Goal: Information Seeking & Learning: Learn about a topic

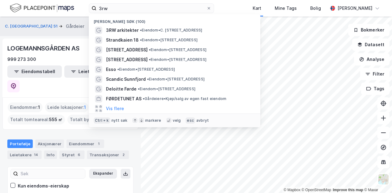
click at [126, 11] on input "3rw" at bounding box center [151, 8] width 110 height 9
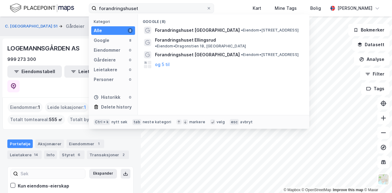
click at [142, 7] on input "forandringshuset" at bounding box center [151, 8] width 110 height 9
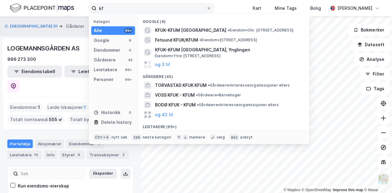
type input "k"
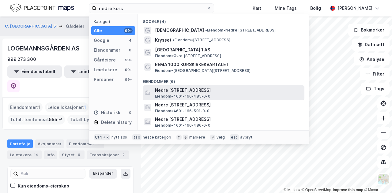
type input "nedre kors"
click at [201, 92] on span "Nedre [STREET_ADDRESS]" at bounding box center [228, 90] width 147 height 7
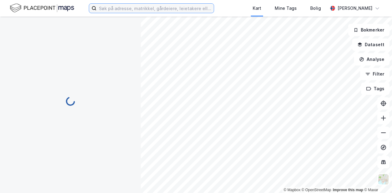
click at [141, 6] on input at bounding box center [154, 8] width 117 height 9
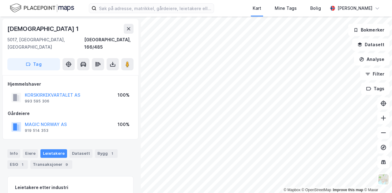
drag, startPoint x: 127, startPoint y: 157, endPoint x: 123, endPoint y: 162, distance: 6.5
click at [123, 162] on div "Info Eiere Leietakere Datasett Bygg 1 ESG 1 Transaksjoner 9" at bounding box center [70, 156] width 141 height 29
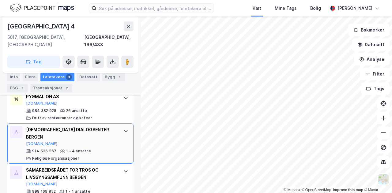
scroll to position [191, 0]
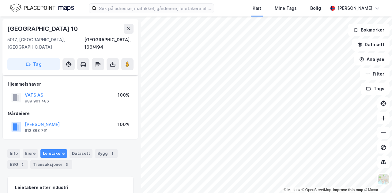
scroll to position [67, 0]
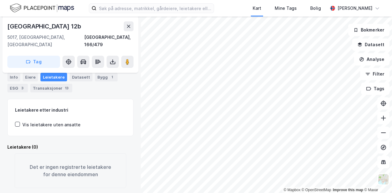
scroll to position [150, 0]
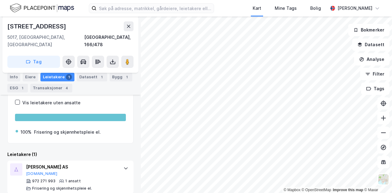
scroll to position [99, 0]
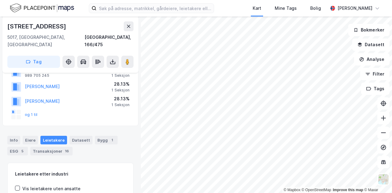
scroll to position [96, 0]
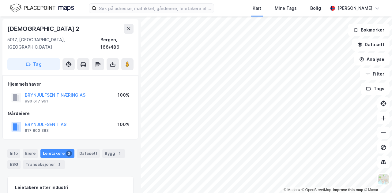
scroll to position [0, 0]
click at [0, 0] on button "BRYNJULFSEN T NÆRING AS" at bounding box center [0, 0] width 0 height 0
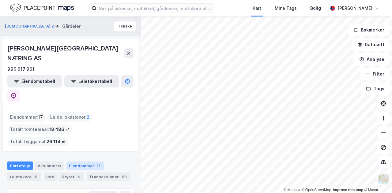
click at [83, 162] on div "Eiendommer 17" at bounding box center [85, 166] width 38 height 9
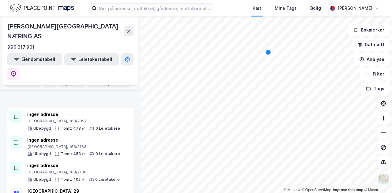
scroll to position [407, 0]
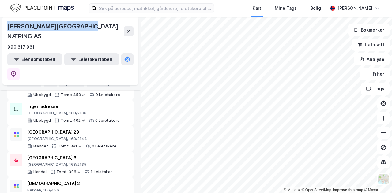
drag, startPoint x: 96, startPoint y: 26, endPoint x: 8, endPoint y: 20, distance: 87.5
click at [8, 20] on div "T. BRYNJULFSEN NÆRING AS 990 617 961 Eiendomstabell Leietakertabell" at bounding box center [70, 51] width 136 height 69
copy div "T. BRYNJULFSEN NÆRING AS"
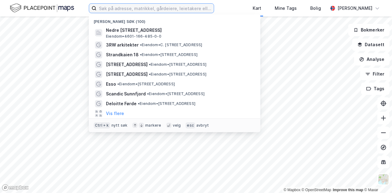
click at [157, 11] on input at bounding box center [154, 8] width 117 height 9
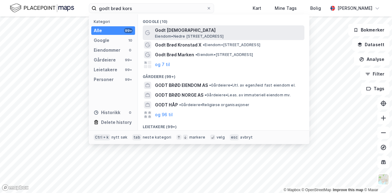
click at [190, 28] on span "Godt [DEMOGRAPHIC_DATA]" at bounding box center [228, 30] width 147 height 7
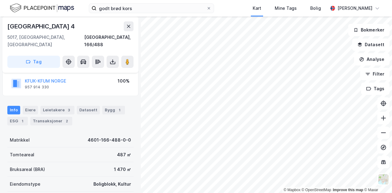
scroll to position [52, 0]
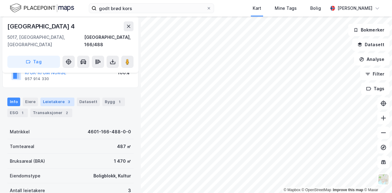
click at [61, 98] on div "Leietakere 3" at bounding box center [57, 102] width 34 height 9
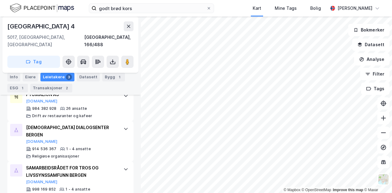
scroll to position [191, 0]
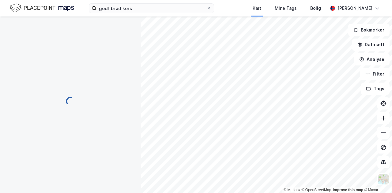
scroll to position [94, 0]
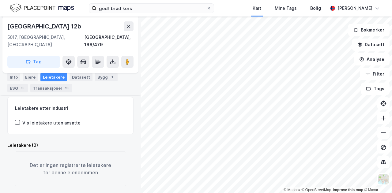
scroll to position [150, 0]
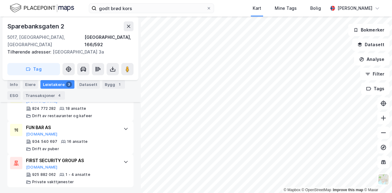
scroll to position [240, 0]
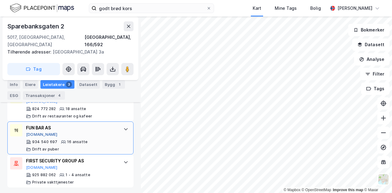
click at [33, 132] on button "Proff.no" at bounding box center [42, 134] width 32 height 5
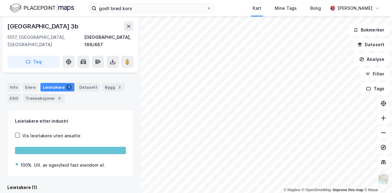
scroll to position [141, 0]
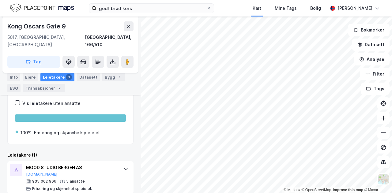
scroll to position [67, 0]
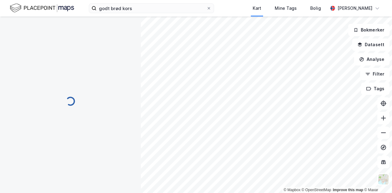
scroll to position [67, 0]
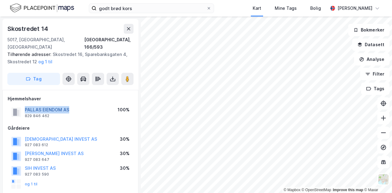
drag, startPoint x: 73, startPoint y: 100, endPoint x: 25, endPoint y: 102, distance: 47.5
click at [25, 105] on div "PALLAS EIENDOM AS 829 846 462 100%" at bounding box center [71, 112] width 126 height 15
copy button "PALLAS EIENDOM AS"
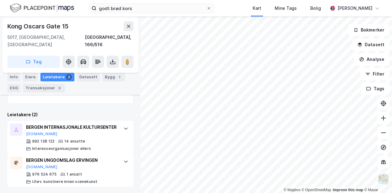
scroll to position [148, 0]
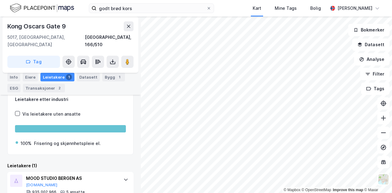
scroll to position [67, 0]
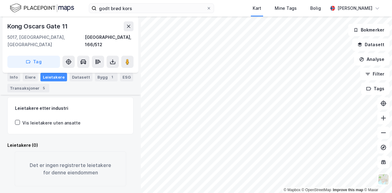
scroll to position [93, 0]
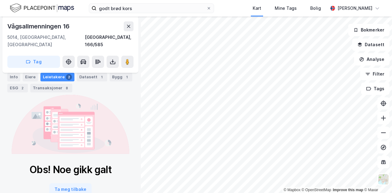
scroll to position [103, 0]
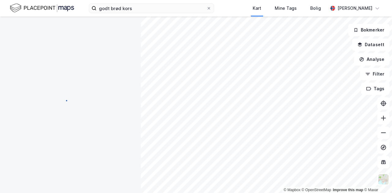
scroll to position [86, 0]
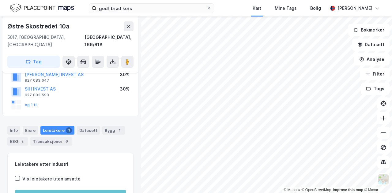
scroll to position [66, 0]
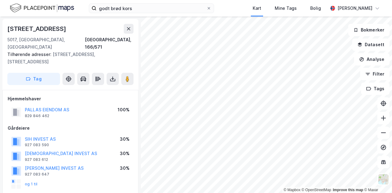
scroll to position [0, 0]
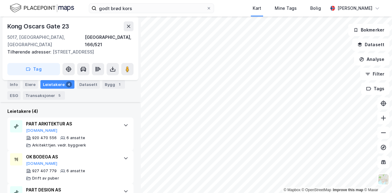
scroll to position [176, 0]
click at [232, 193] on html "godt brød kors Kart Mine Tags Bolig Martin Veland © Mapbox © OpenStreetMap Impr…" at bounding box center [196, 96] width 392 height 193
click at [185, 193] on html "godt brød kors Kart Mine Tags Bolig Martin Veland © Mapbox © OpenStreetMap Impr…" at bounding box center [196, 96] width 392 height 193
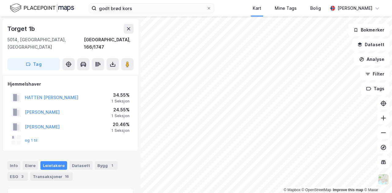
scroll to position [91, 0]
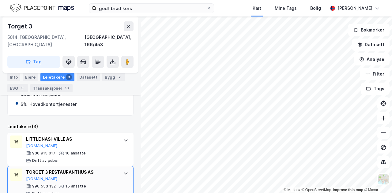
scroll to position [150, 0]
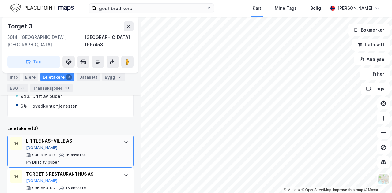
click at [32, 145] on button "Proff.no" at bounding box center [42, 147] width 32 height 5
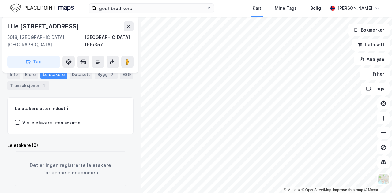
scroll to position [79, 0]
click at [285, 190] on div "© Mapbox © OpenStreetMap Improve this map © Maxar" at bounding box center [196, 105] width 392 height 177
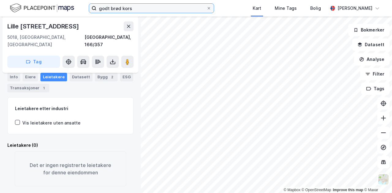
click at [143, 11] on input "godt brød kors" at bounding box center [151, 8] width 110 height 9
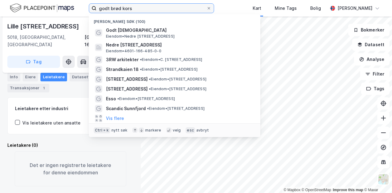
click at [143, 11] on input "godt brød kors" at bounding box center [151, 8] width 110 height 9
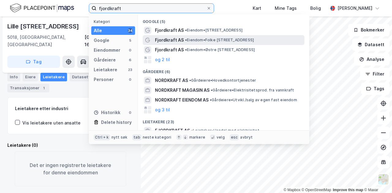
type input "fjordkraft"
click at [176, 42] on span "Fjordkraft AS" at bounding box center [169, 39] width 29 height 7
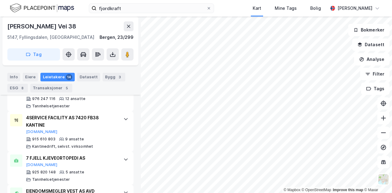
scroll to position [380, 0]
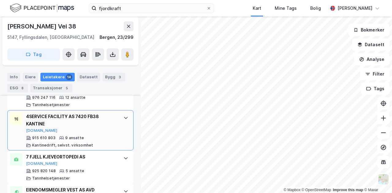
click at [97, 115] on div "4SERVICE FACILITY AS 7420 FB38 KANTINE" at bounding box center [71, 120] width 91 height 15
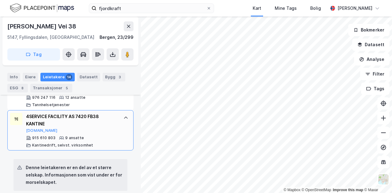
click at [97, 115] on div "4SERVICE FACILITY AS 7420 FB38 KANTINE" at bounding box center [71, 120] width 91 height 15
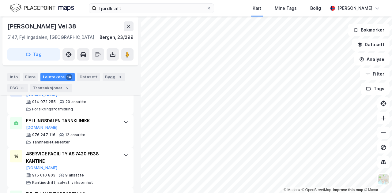
scroll to position [355, 0]
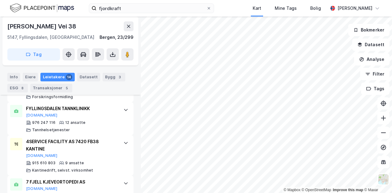
click at [129, 94] on div "Info Eiere Leietakere 14 Datasett Bygg 3 ESG 8 Transaksjoner 5" at bounding box center [70, 80] width 141 height 29
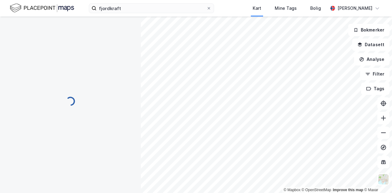
scroll to position [0, 0]
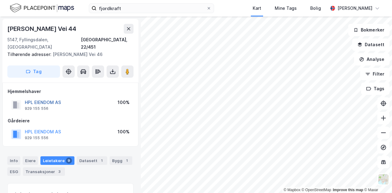
click at [0, 0] on button "HPL EIENDOM AS" at bounding box center [0, 0] width 0 height 0
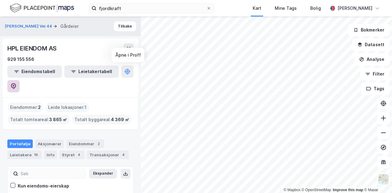
click at [17, 83] on icon at bounding box center [13, 86] width 6 height 6
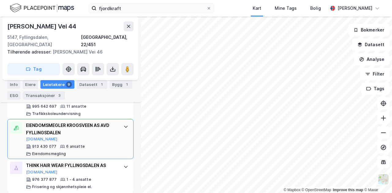
scroll to position [319, 0]
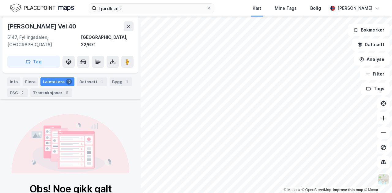
scroll to position [86, 0]
drag, startPoint x: 83, startPoint y: 108, endPoint x: 83, endPoint y: 161, distance: 53.3
click at [83, 161] on icon at bounding box center [71, 144] width 118 height 59
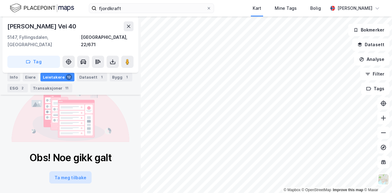
click at [74, 174] on button "Ta meg tilbake" at bounding box center [70, 177] width 42 height 12
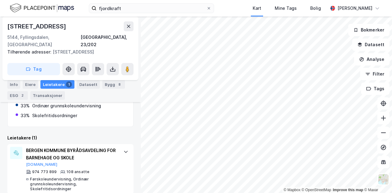
scroll to position [143, 0]
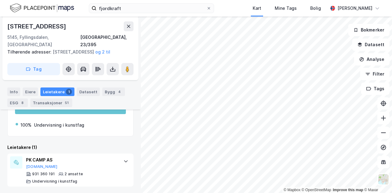
scroll to position [126, 0]
click at [181, 193] on html "fjordkraft Kart Mine Tags Bolig Martin Veland © Mapbox © OpenStreetMap Improve …" at bounding box center [196, 96] width 392 height 193
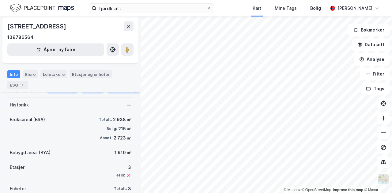
scroll to position [53, 0]
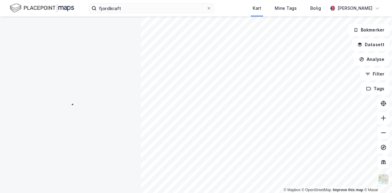
scroll to position [53, 0]
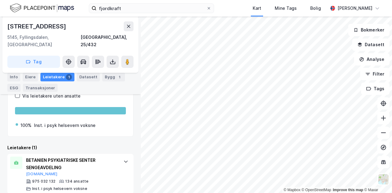
scroll to position [106, 0]
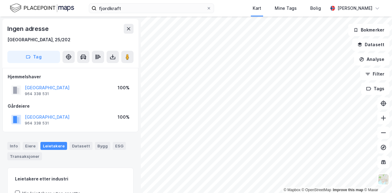
scroll to position [78, 0]
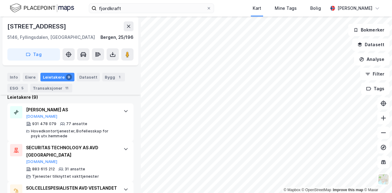
scroll to position [184, 0]
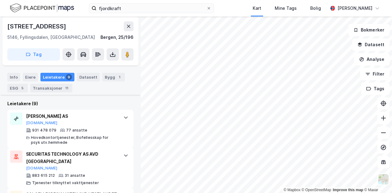
click at [218, 0] on html "fjordkraft Kart Mine Tags Bolig Martin Veland © Mapbox © OpenStreetMap Improve …" at bounding box center [196, 96] width 392 height 193
click at [201, 0] on html "fjordkraft Kart Mine Tags Bolig Martin Veland © Mapbox © OpenStreetMap Improve …" at bounding box center [196, 96] width 392 height 193
click at [279, 6] on div "fjordkraft Kart Mine Tags Bolig Martin Veland © Mapbox © OpenStreetMap Improve …" at bounding box center [196, 96] width 392 height 193
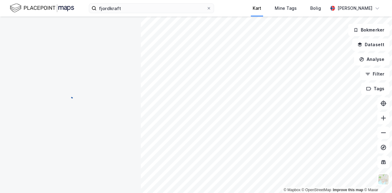
scroll to position [0, 0]
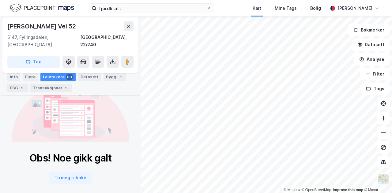
scroll to position [103, 0]
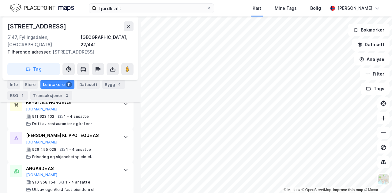
scroll to position [471, 0]
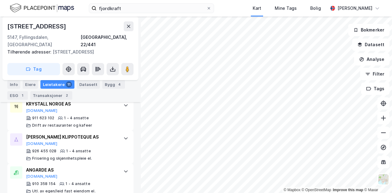
click at [115, 133] on div "HILDE'S KLIPPOTEQUE AS Proff.no 926 455 028 1 - 4 ansatte Frisering og skjønnhe…" at bounding box center [70, 147] width 126 height 33
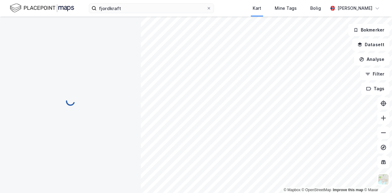
scroll to position [0, 0]
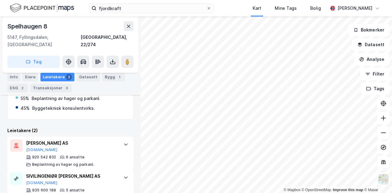
scroll to position [133, 0]
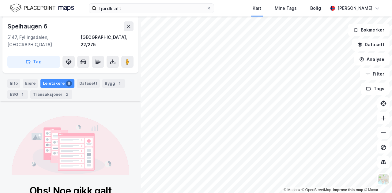
scroll to position [74, 0]
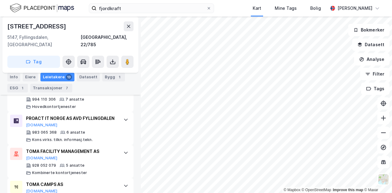
scroll to position [415, 0]
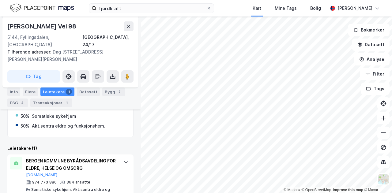
scroll to position [135, 0]
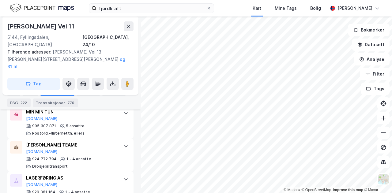
scroll to position [199, 0]
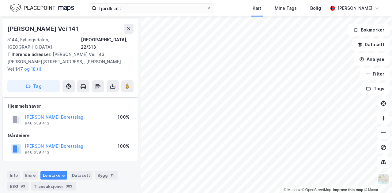
scroll to position [101, 0]
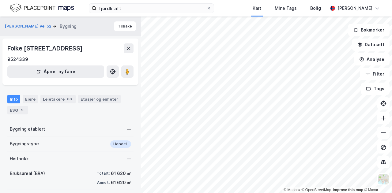
scroll to position [73, 0]
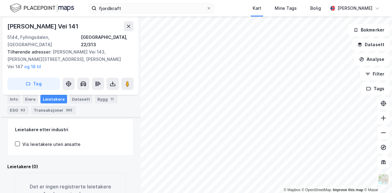
scroll to position [81, 0]
